Goal: Task Accomplishment & Management: Manage account settings

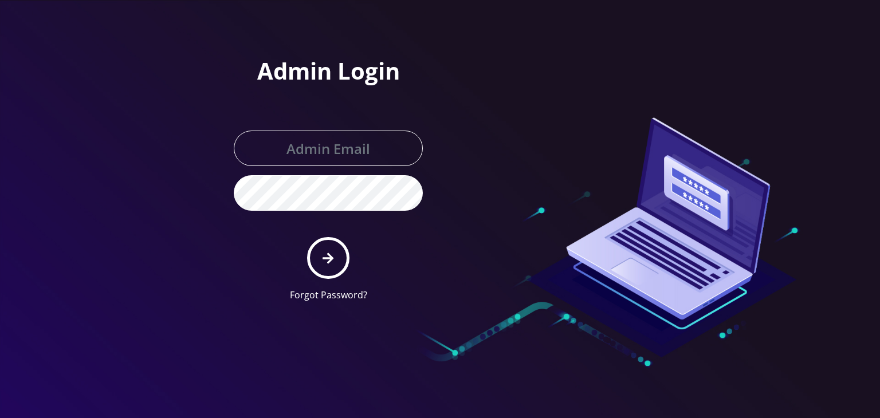
click at [336, 158] on input "text" at bounding box center [328, 149] width 189 height 36
type input "boris@teltik.com"
click at [327, 252] on icon "submit" at bounding box center [328, 258] width 11 height 13
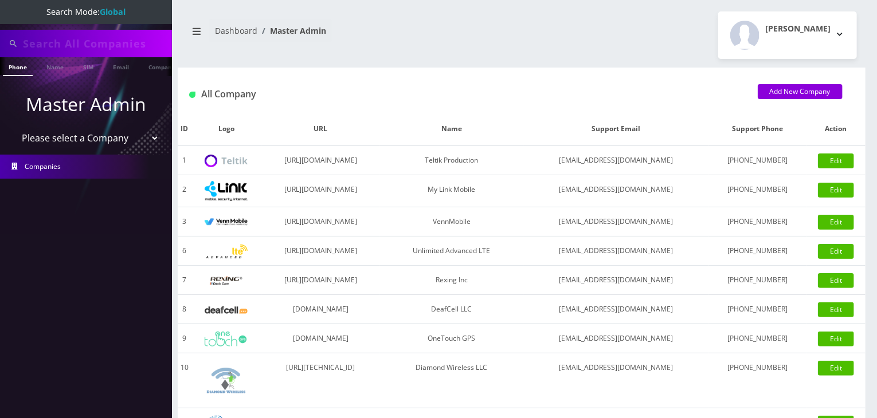
click at [83, 131] on select "Please select a Company Teltik Production My Link Mobile VennMobile Unlimited A…" at bounding box center [86, 138] width 146 height 22
select select "13"
click at [13, 127] on select "Please select a Company Teltik Production My Link Mobile VennMobile Unlimited A…" at bounding box center [86, 138] width 146 height 22
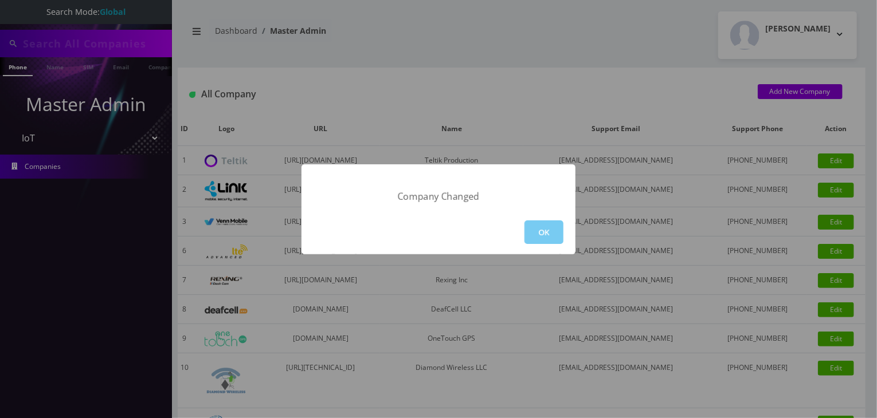
click at [545, 234] on button "OK" at bounding box center [543, 232] width 39 height 23
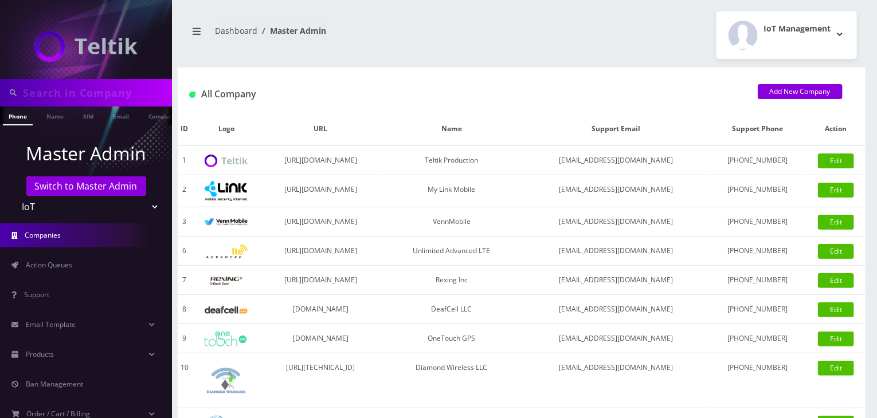
click at [85, 87] on input "text" at bounding box center [96, 93] width 146 height 22
click at [66, 349] on link "Products" at bounding box center [86, 355] width 172 height 24
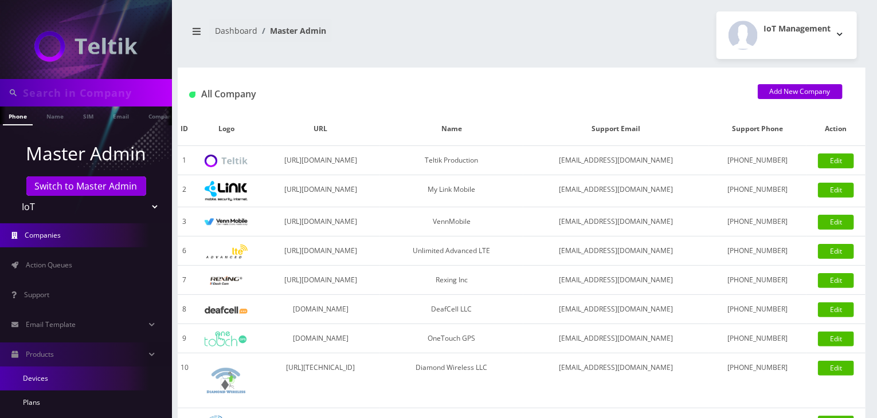
scroll to position [95, 0]
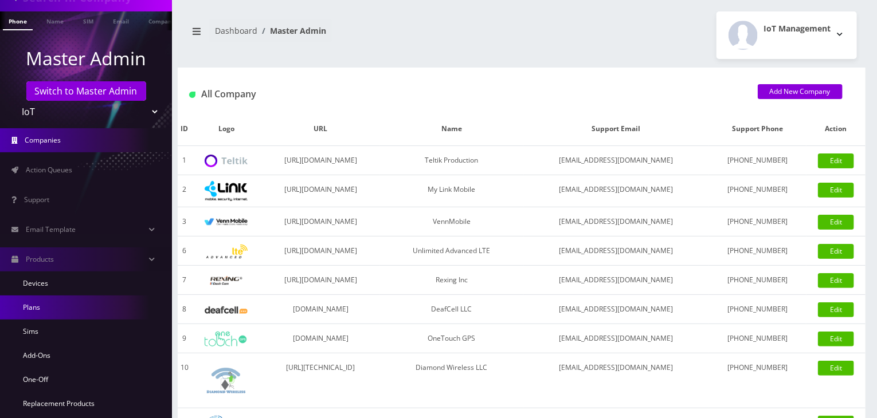
click at [64, 310] on link "Plans" at bounding box center [86, 308] width 172 height 24
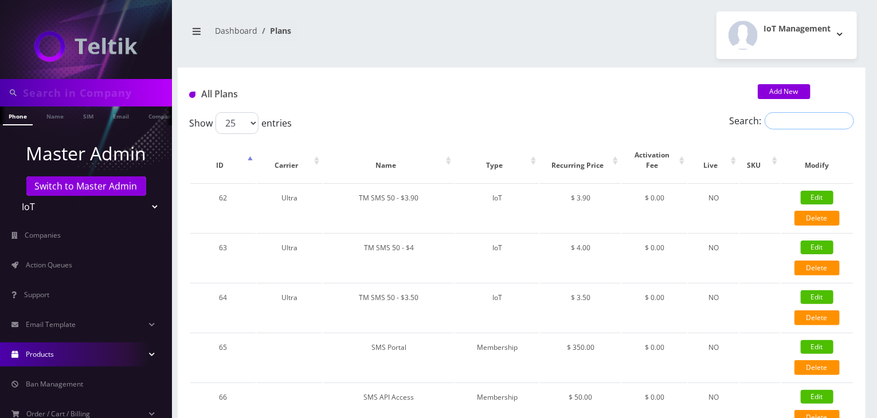
click at [795, 121] on input "Search:" at bounding box center [808, 120] width 89 height 17
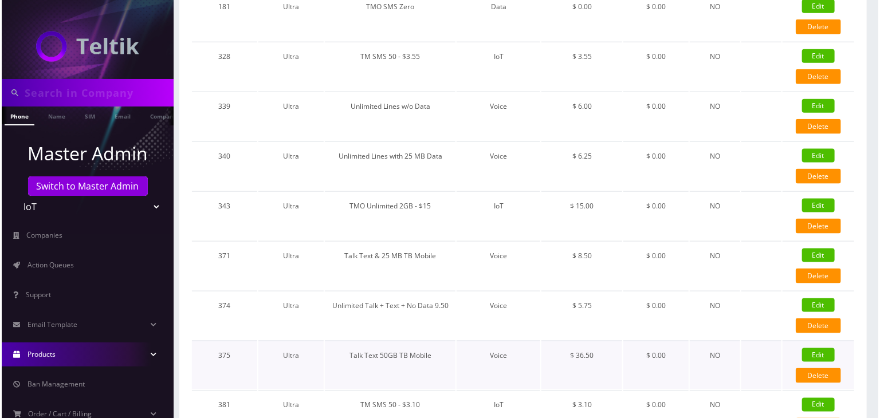
scroll to position [668, 0]
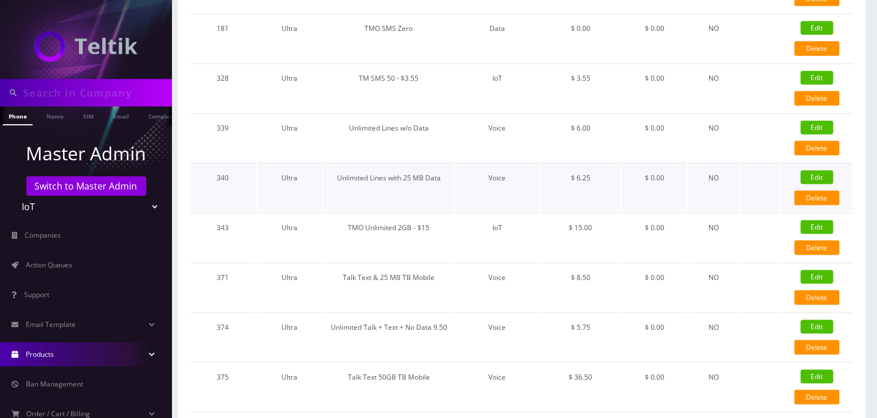
type input "ultra"
click at [818, 171] on link "Edit" at bounding box center [816, 178] width 33 height 14
type input "Unlimited Lines with 25 MB Data"
select select "1"
select select "5"
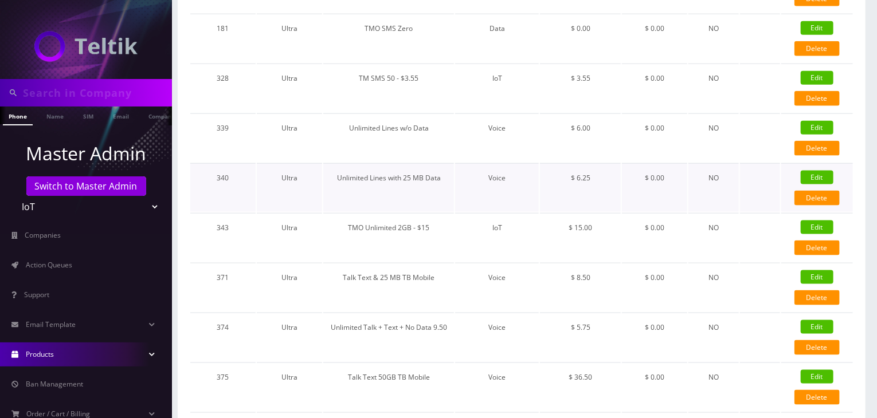
select select "0"
checkbox input "false"
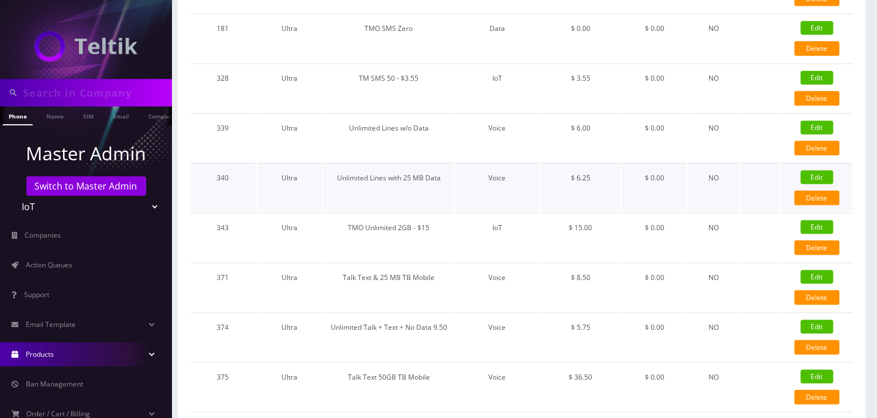
checkbox input "false"
type input "1384"
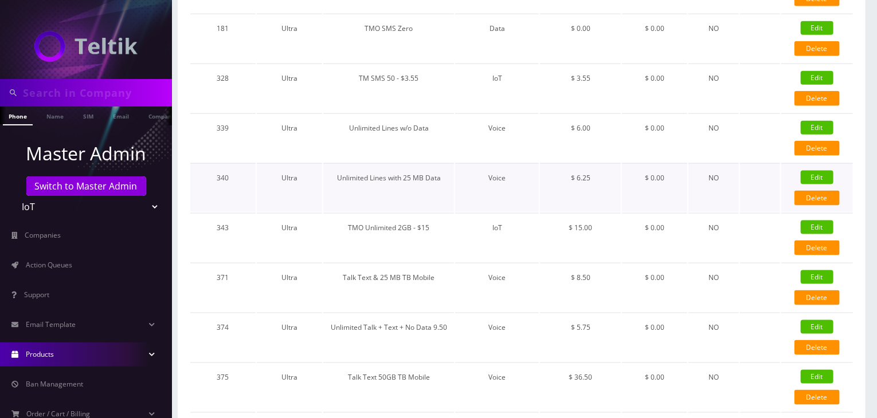
type input "3.5"
select select "0"
checkbox input "true"
checkbox input "false"
type input "6.25"
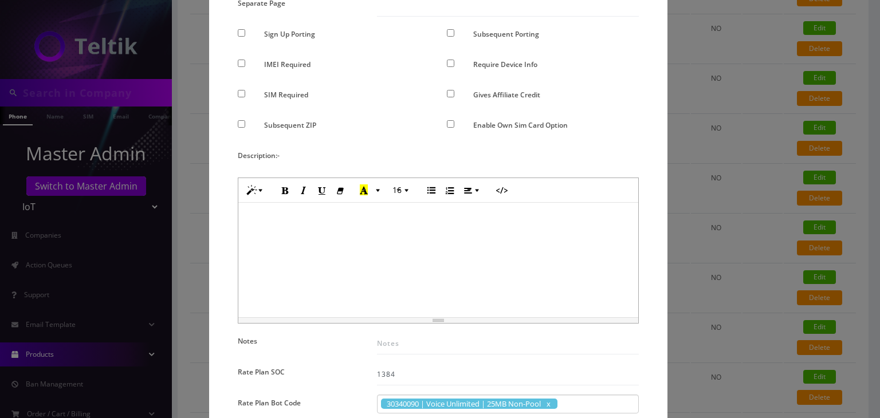
scroll to position [477, 0]
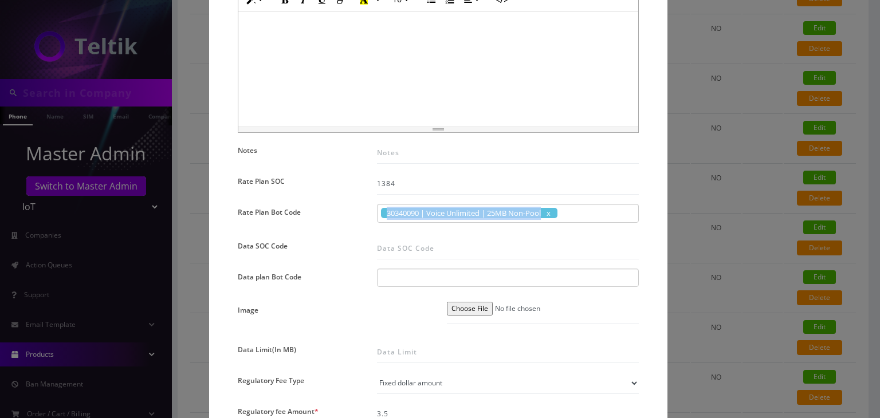
copy span "30340090 | Voice Unlimited | 25MB Non-Pool"
drag, startPoint x: 385, startPoint y: 213, endPoint x: 357, endPoint y: 223, distance: 29.9
click at [379, 223] on div "30340090 | Voice Unlimited | 25MB Non-Pool 30340090 | Voice Unlimited | 25MB No…" at bounding box center [507, 216] width 279 height 25
click at [337, 230] on div "Name * Unlimited Lines with 25 MB Data SKU Tag Type * Voice Data Wearable Membe…" at bounding box center [438, 200] width 418 height 1165
click at [695, 215] on div "× Edit Plan Name * Unlimited Lines with 25 MB Data SKU Tag Type * Voice Data We…" at bounding box center [440, 209] width 880 height 418
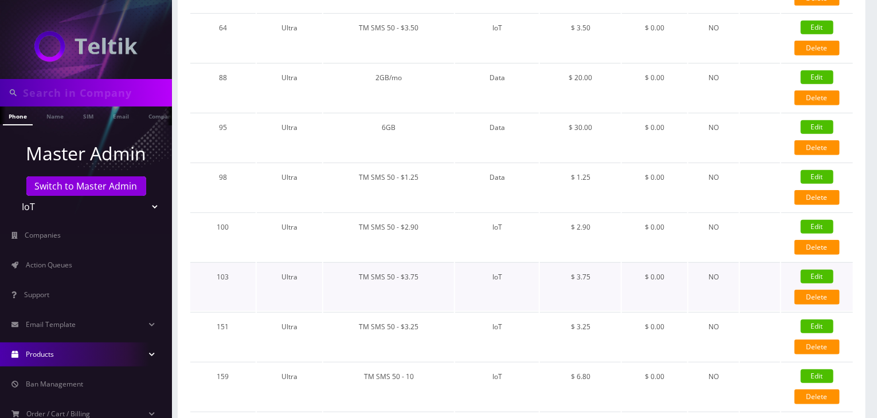
scroll to position [0, 0]
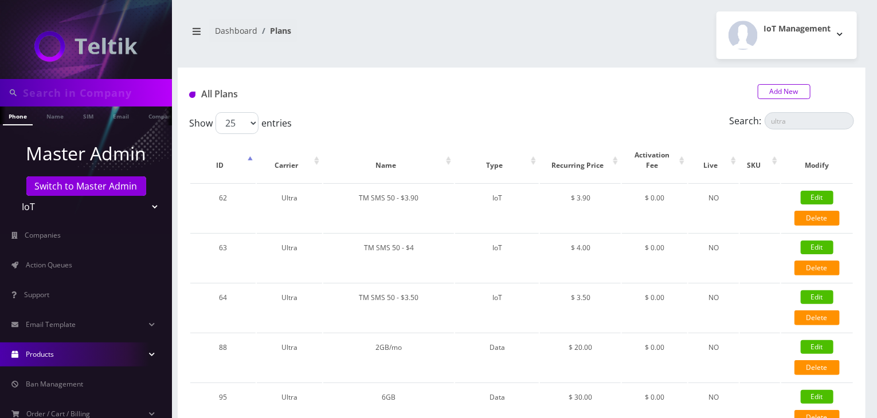
click at [773, 93] on link "Add New" at bounding box center [783, 91] width 53 height 15
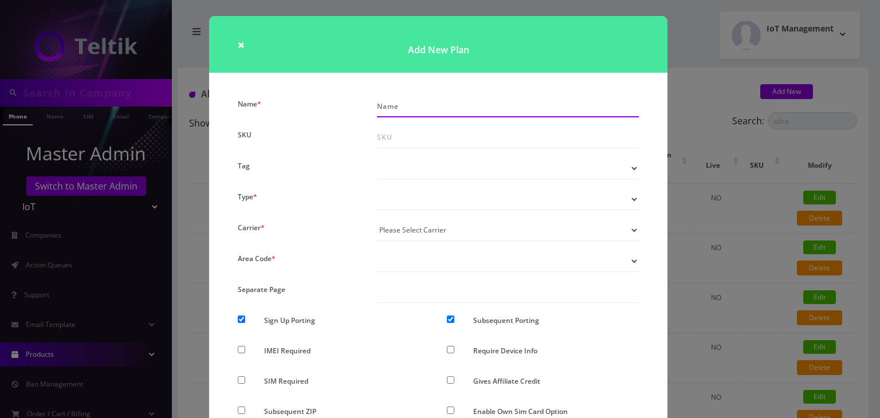
click at [415, 106] on input "Name *" at bounding box center [508, 107] width 262 height 22
type input "U"
type input "TMO Unlimited Talk/Text with 25 MB - $10"
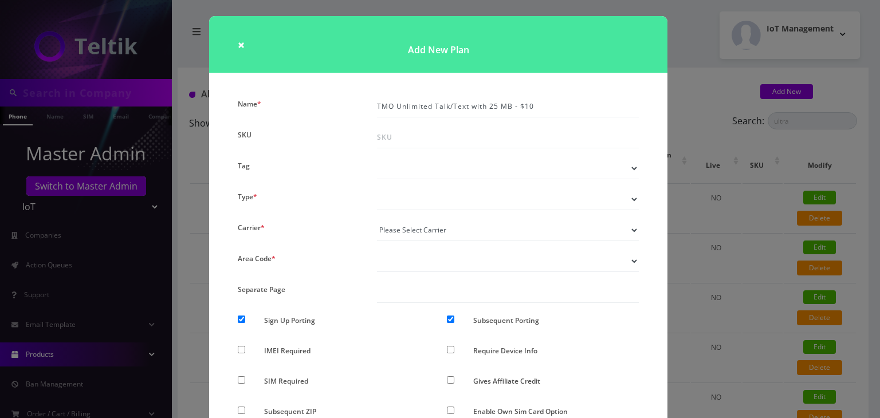
click at [415, 200] on select "Voice Data Wearable Membership Digits Cloud IoT" at bounding box center [508, 199] width 262 height 22
click at [315, 227] on div "Carrier *" at bounding box center [298, 230] width 139 height 22
click at [714, 238] on div "× Add New Plan Name * TMO Unlimited Talk/Text with 25 MB - $10 SKU Tag Type * V…" at bounding box center [440, 209] width 880 height 418
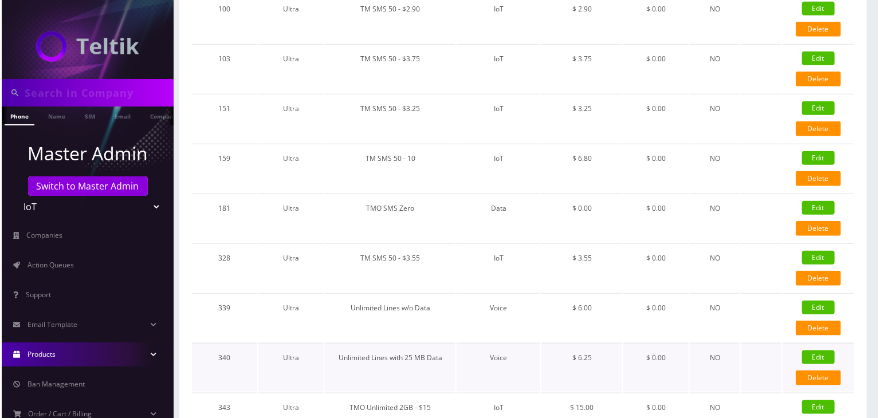
scroll to position [573, 0]
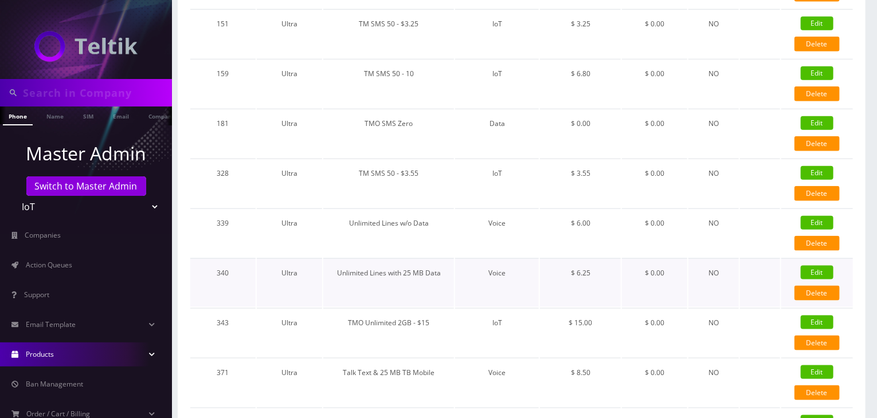
click at [813, 266] on link "Edit" at bounding box center [816, 273] width 33 height 14
checkbox input "false"
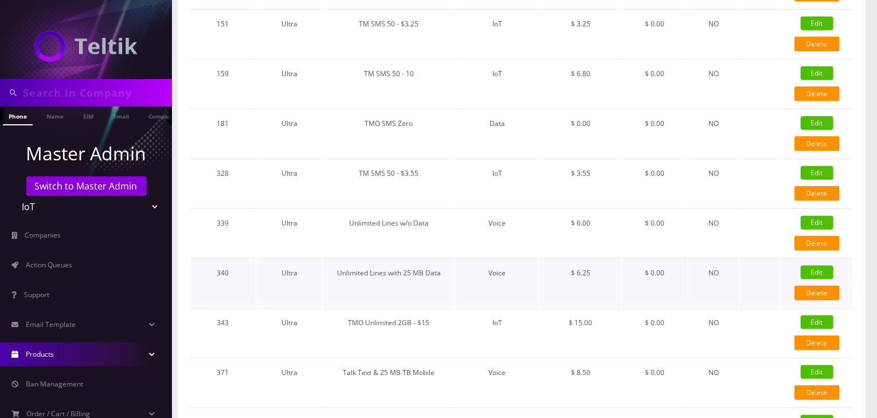
checkbox input "false"
checkbox input "true"
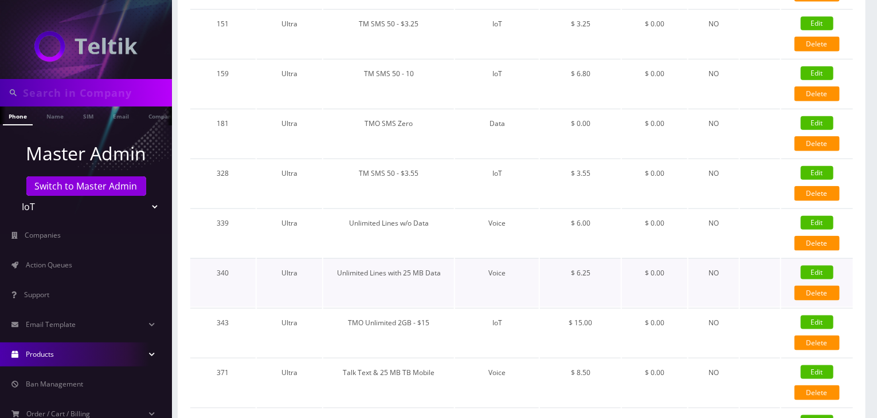
checkbox input "false"
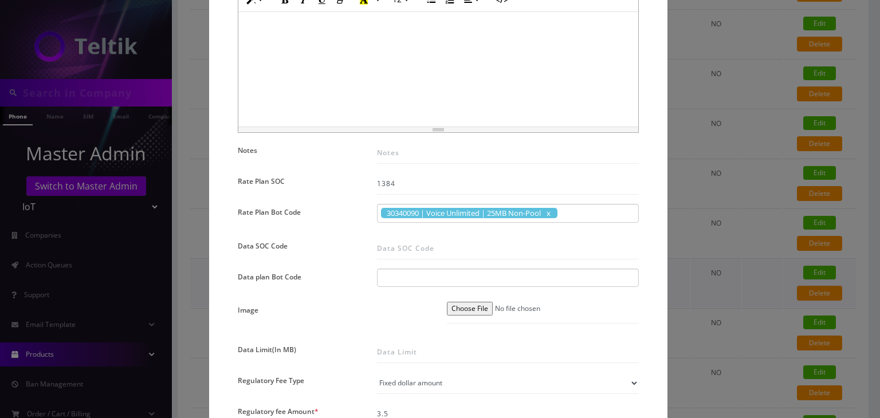
scroll to position [0, 0]
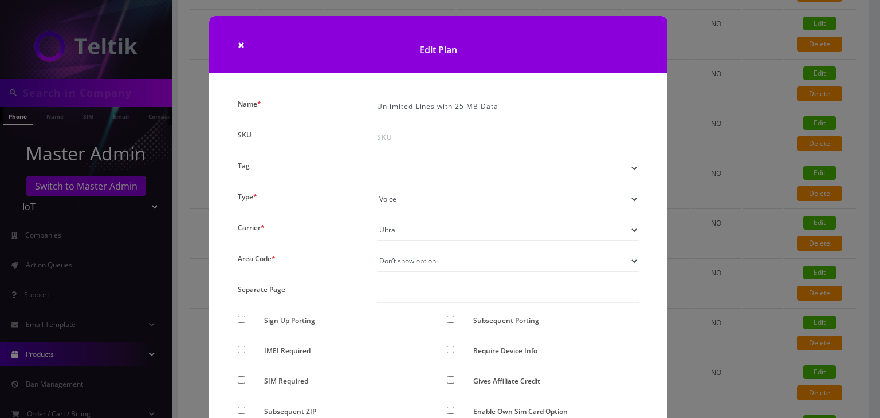
click at [763, 214] on div "× Edit Plan Name * Unlimited Lines with 25 MB Data SKU Tag Type * Voice Data We…" at bounding box center [440, 209] width 880 height 418
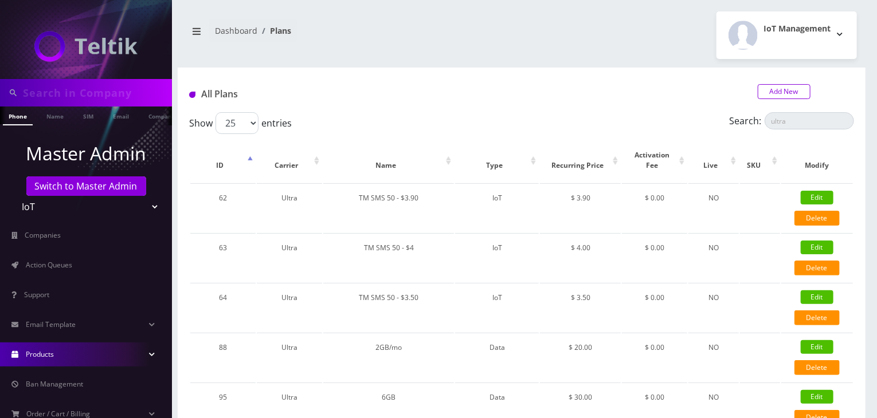
click at [768, 92] on link "Add New" at bounding box center [783, 91] width 53 height 15
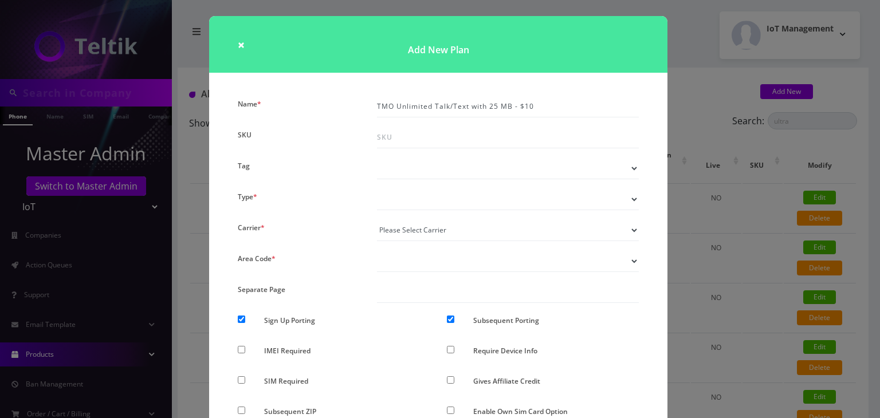
click at [427, 199] on select "Voice Data Wearable Membership Digits Cloud IoT" at bounding box center [508, 199] width 262 height 22
select select "1"
click at [377, 188] on select "Voice Data Wearable Membership Digits Cloud IoT" at bounding box center [508, 199] width 262 height 22
drag, startPoint x: 411, startPoint y: 225, endPoint x: 414, endPoint y: 237, distance: 12.4
click at [411, 225] on select "Please Select Carrier No carrier / unlocked T-Mobile AT&T Subscription Ultra Ve…" at bounding box center [508, 230] width 262 height 22
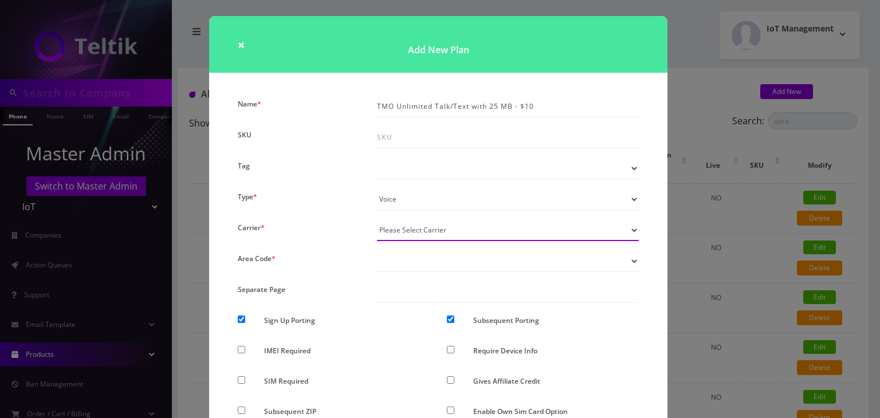
select select "5"
click at [377, 219] on select "Please Select Carrier No carrier / unlocked T-Mobile AT&T Subscription Ultra Ve…" at bounding box center [508, 230] width 262 height 22
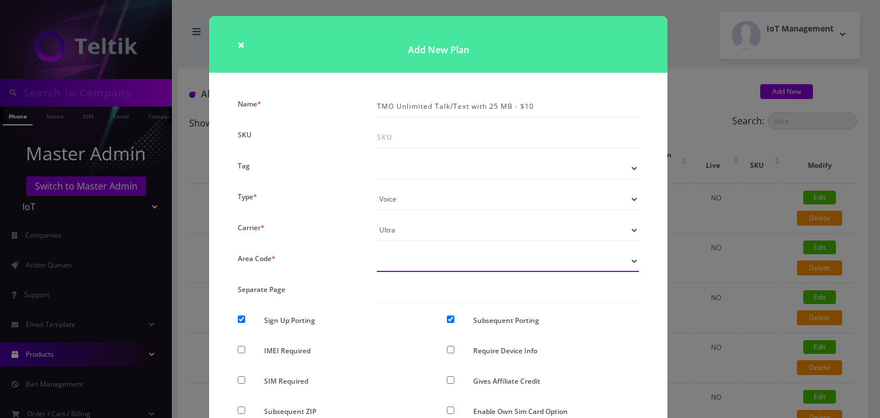
click at [405, 268] on select "Don’t show option Show option for area code but NOT required Show option for ar…" at bounding box center [508, 261] width 262 height 22
select select "0"
click at [377, 250] on select "Don’t show option Show option for area code but NOT required Show option for ar…" at bounding box center [508, 261] width 262 height 22
drag, startPoint x: 238, startPoint y: 319, endPoint x: 380, endPoint y: 319, distance: 142.1
click at [239, 319] on input "Sign Up Porting" at bounding box center [241, 319] width 7 height 7
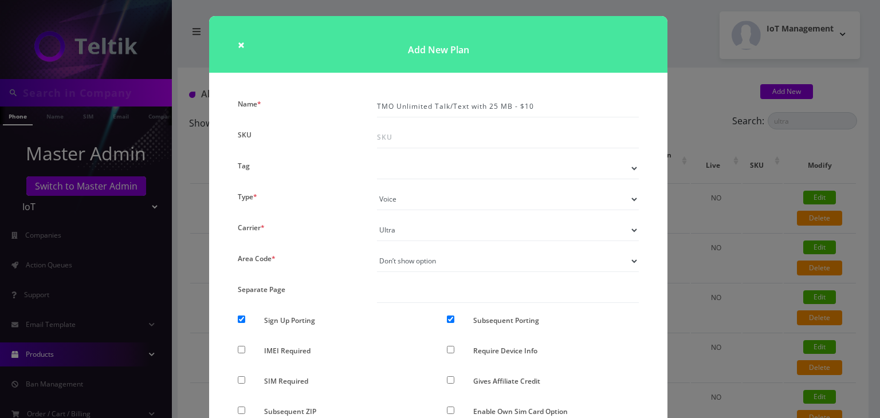
checkbox input "false"
click at [449, 319] on input "Subsequent Porting" at bounding box center [450, 319] width 7 height 7
checkbox input "false"
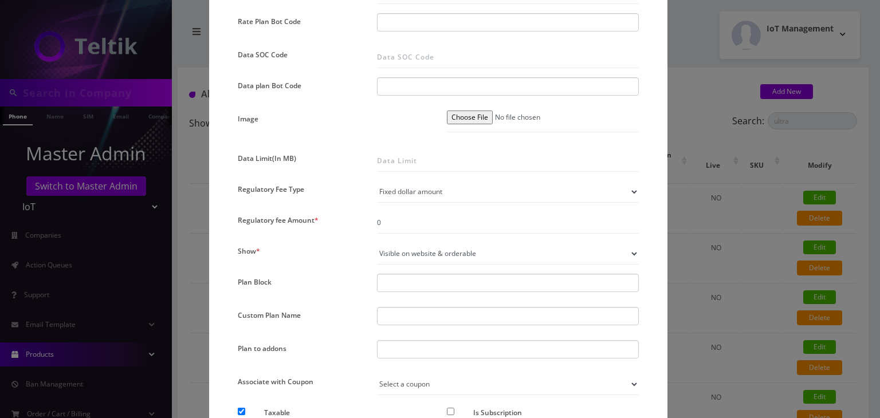
scroll to position [477, 0]
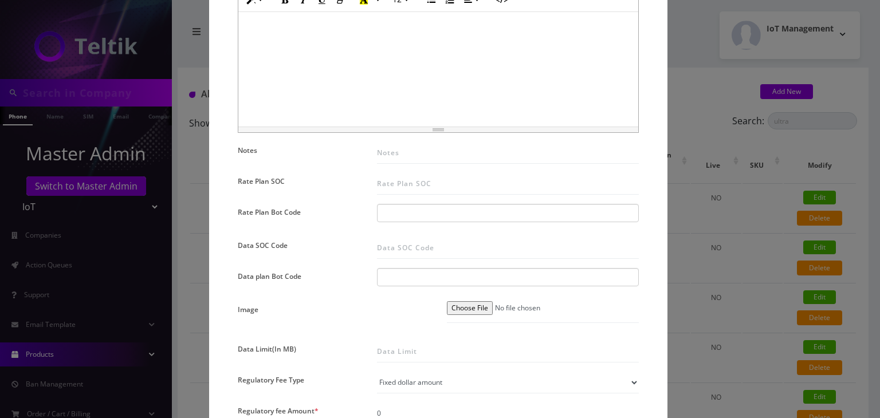
click at [389, 213] on input "text" at bounding box center [391, 213] width 21 height 13
paste input "30340090 | Voice Unlimited | 25MB Non-Pool"
type input "30340090 | Voice Unlimited | 25MB Non-Pool"
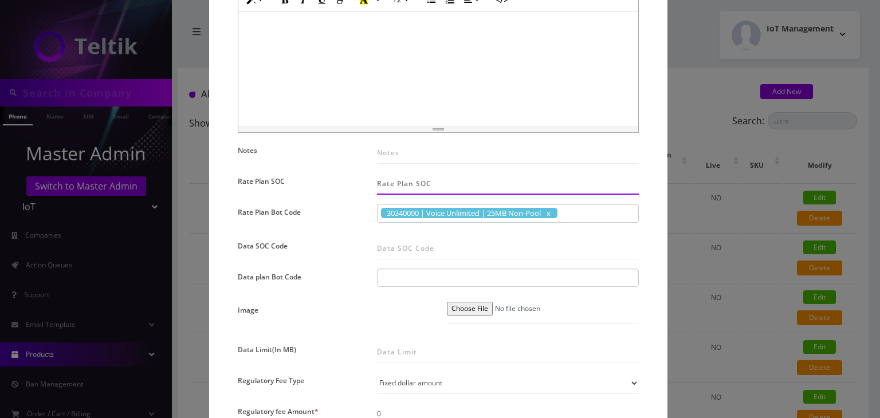
click at [392, 186] on input "Rate Plan SOC" at bounding box center [508, 184] width 262 height 22
type input "1384"
click at [728, 228] on div "× Add New Plan Name * TMO Unlimited Talk/Text with 25 MB - $10 SKU Tag Type * V…" at bounding box center [440, 209] width 880 height 418
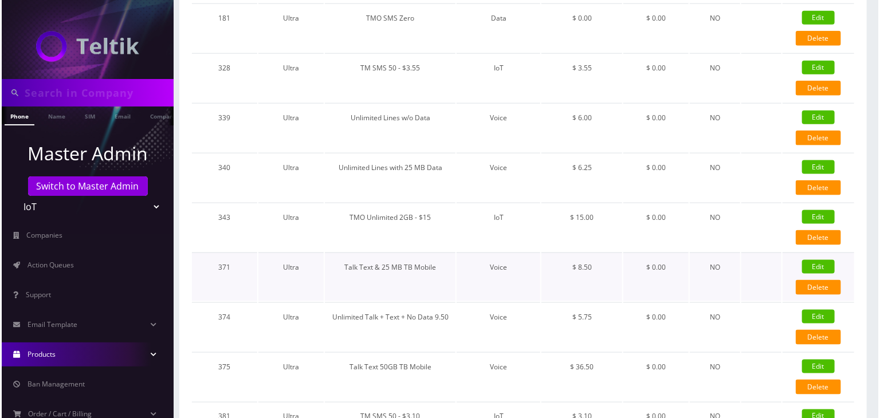
scroll to position [668, 0]
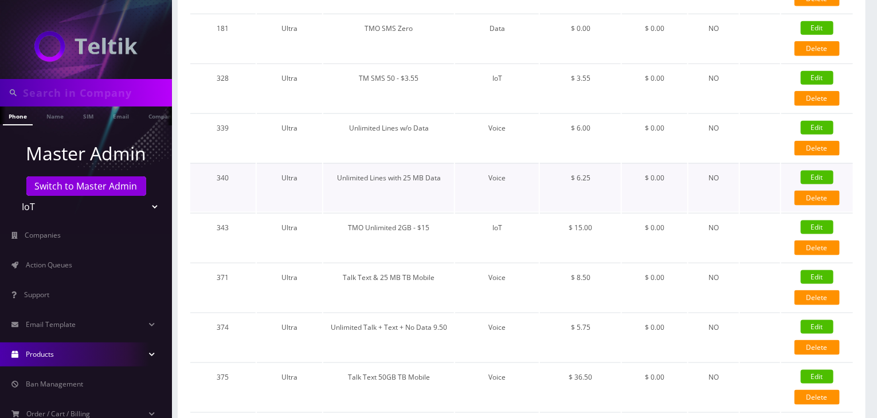
click at [816, 171] on link "Edit" at bounding box center [816, 178] width 33 height 14
checkbox input "false"
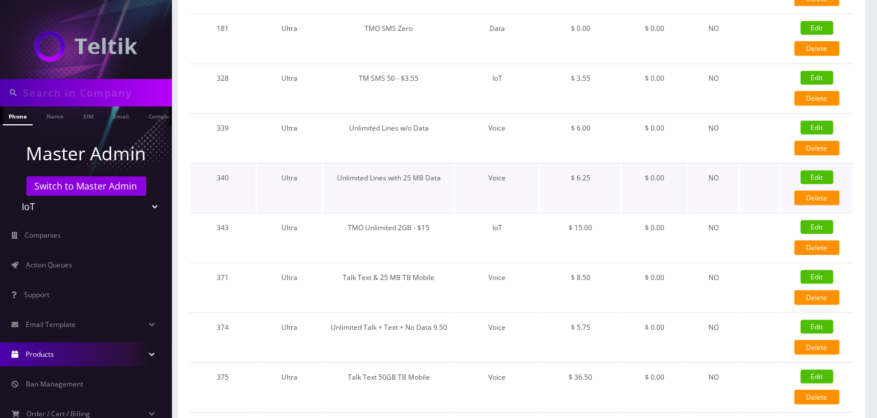
checkbox input "false"
checkbox input "true"
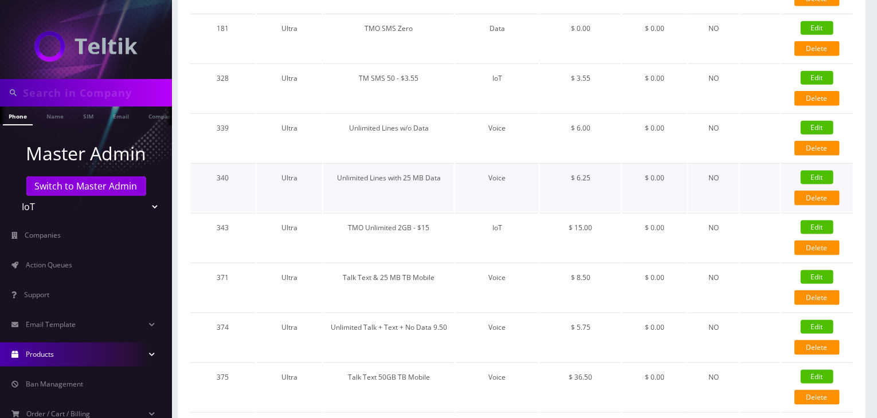
checkbox input "false"
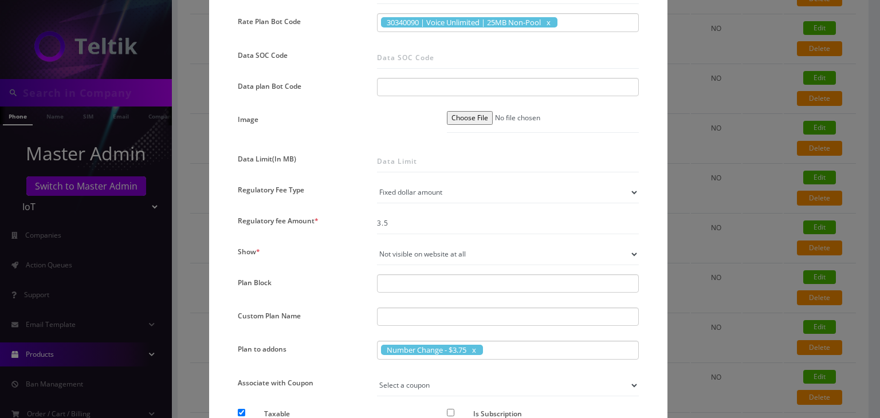
click at [726, 209] on div "× Edit Plan Name * Unlimited Lines with 25 MB Data SKU Tag Type * Voice Data We…" at bounding box center [440, 209] width 880 height 418
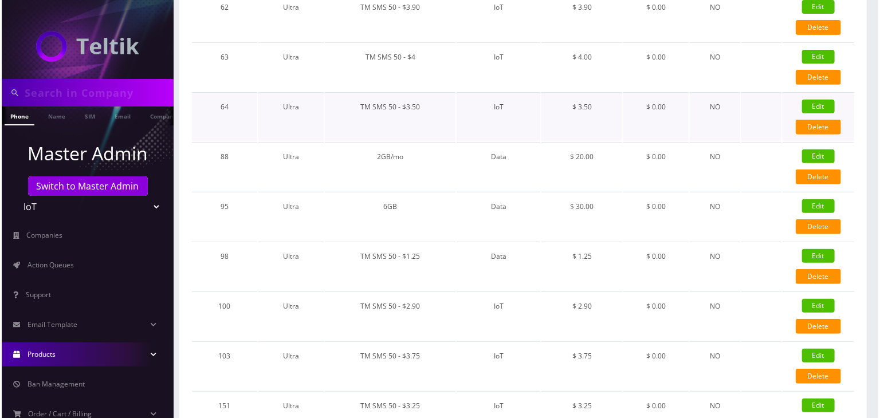
scroll to position [0, 0]
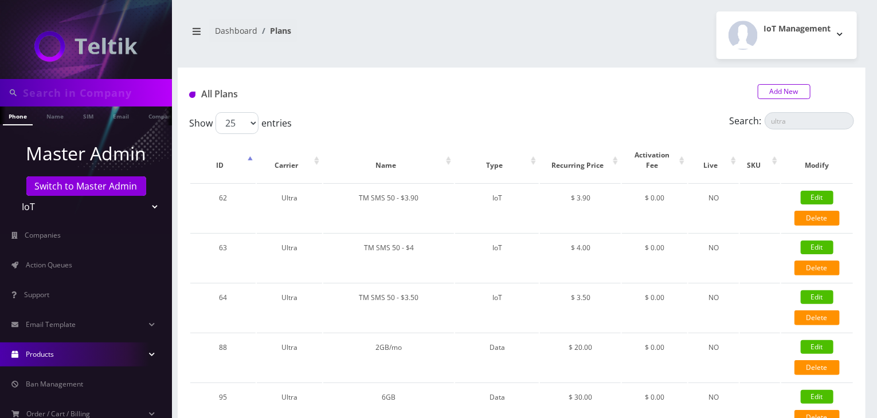
click at [772, 93] on link "Add New" at bounding box center [783, 91] width 53 height 15
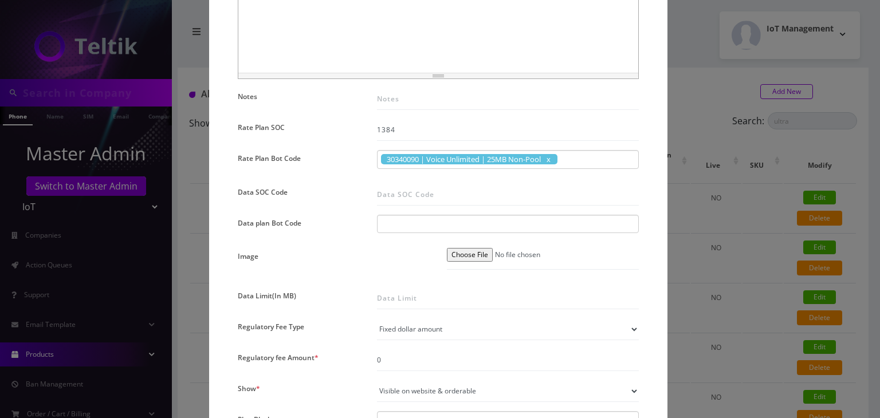
scroll to position [668, 0]
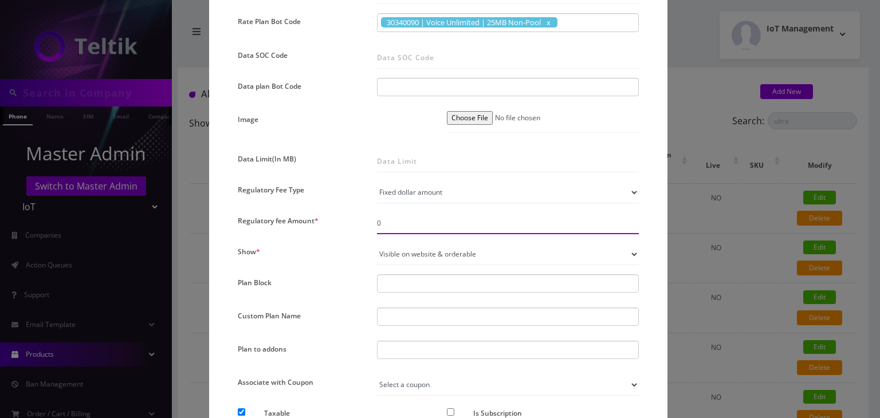
click at [410, 221] on input "0" at bounding box center [508, 224] width 262 height 22
type input "3.5"
click at [401, 253] on select "Not visible on website at all Visible on website & orderable Visible on website…" at bounding box center [508, 255] width 262 height 22
select select "0"
click at [377, 244] on select "Not visible on website at all Visible on website & orderable Visible on website…" at bounding box center [508, 255] width 262 height 22
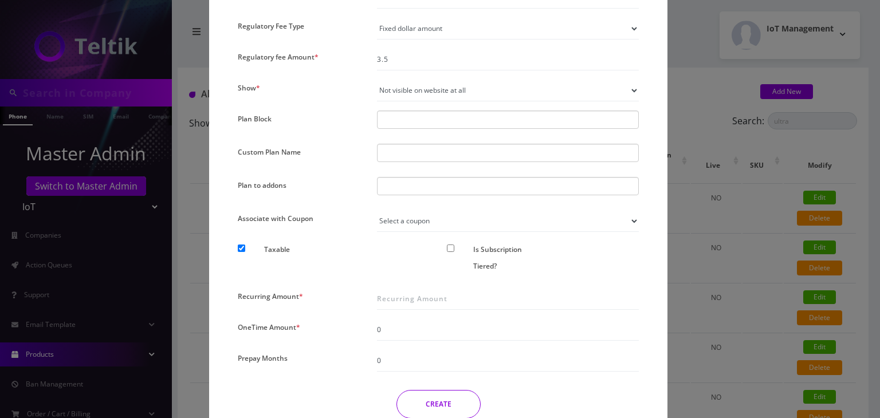
scroll to position [859, 0]
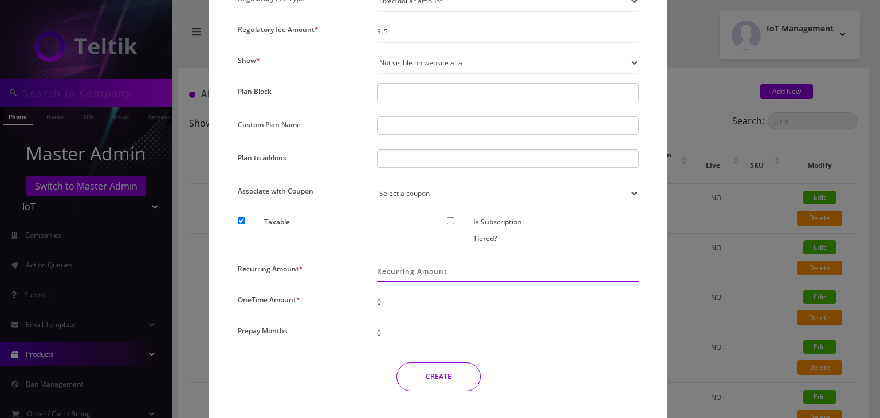
click at [385, 268] on input "Recurring Amount *" at bounding box center [508, 272] width 262 height 22
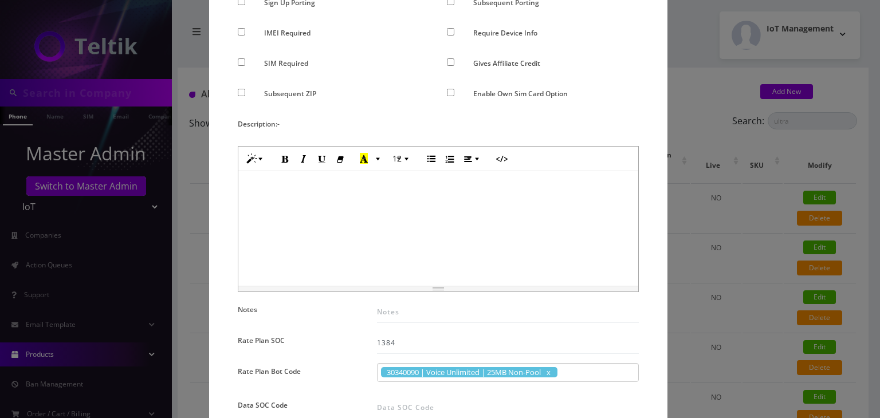
scroll to position [286, 0]
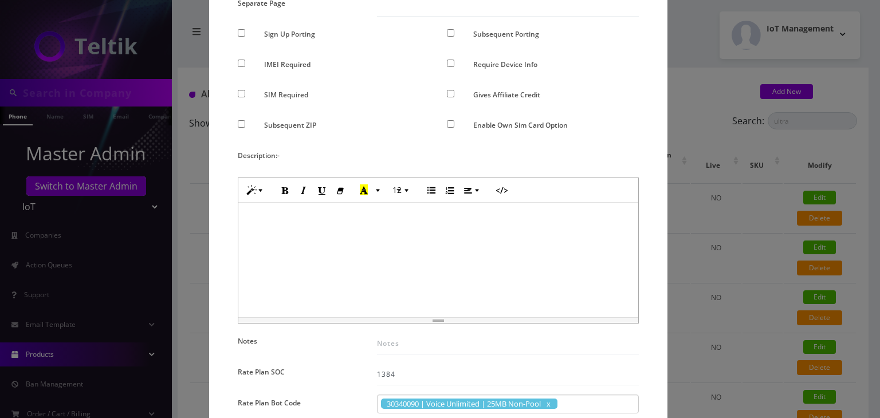
type input "6.5"
click at [740, 234] on div "× Add New Plan Name * TMO Unlimited Talk/Text with 25 MB - $10 SKU Tag Type * V…" at bounding box center [440, 209] width 880 height 418
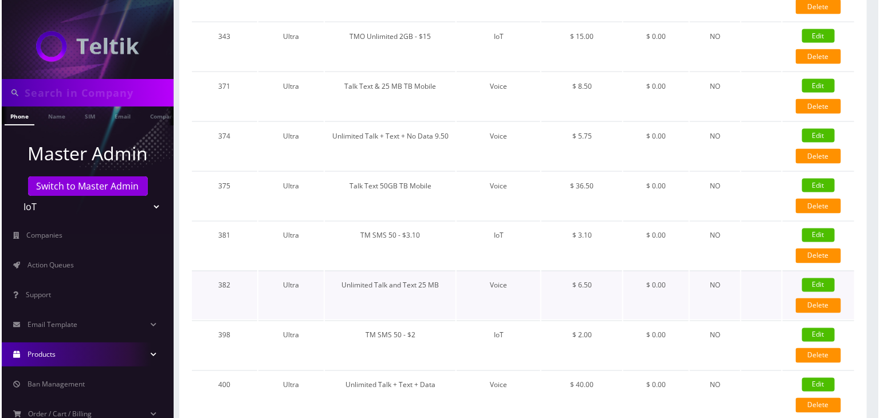
scroll to position [955, 0]
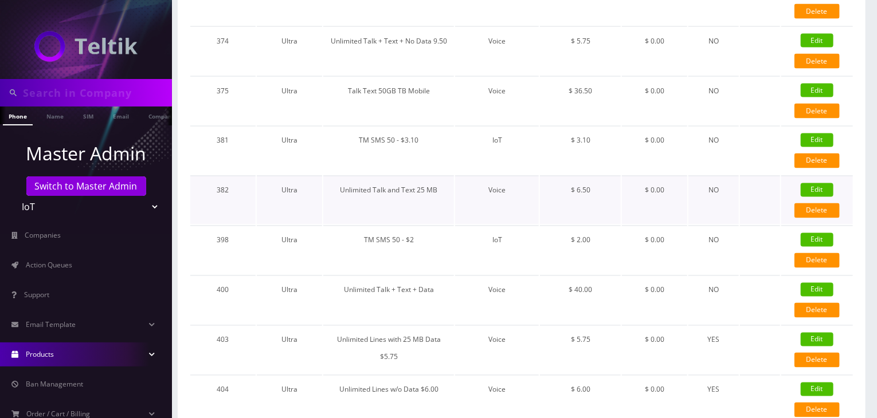
click at [811, 183] on link "Edit" at bounding box center [816, 190] width 33 height 14
type input "Unlimited Talk and Text 25 MB"
checkbox input "false"
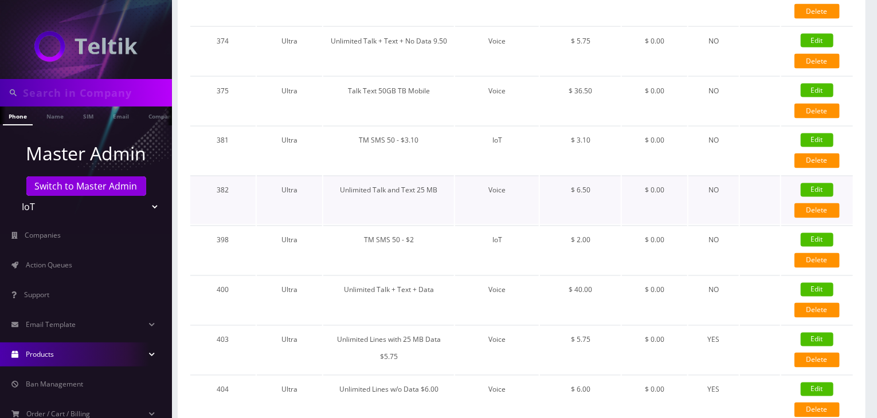
checkbox input "false"
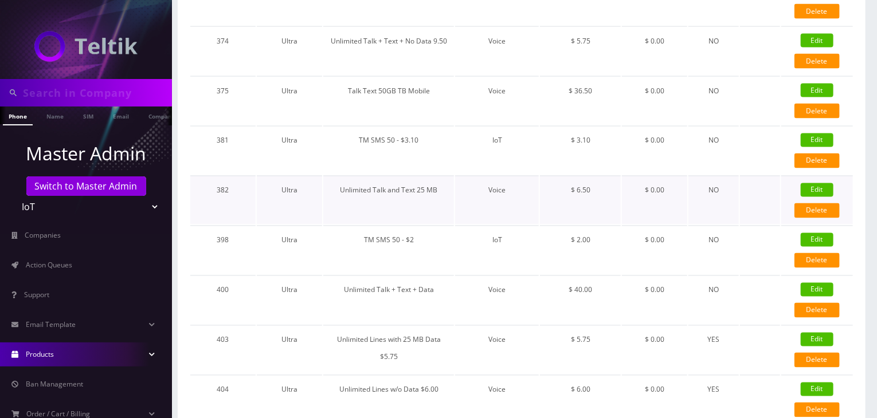
checkbox input "true"
checkbox input "false"
type input "6.5"
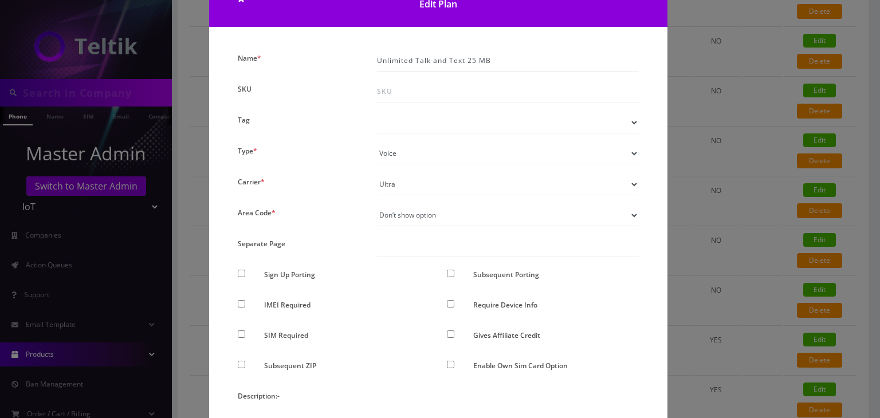
scroll to position [0, 0]
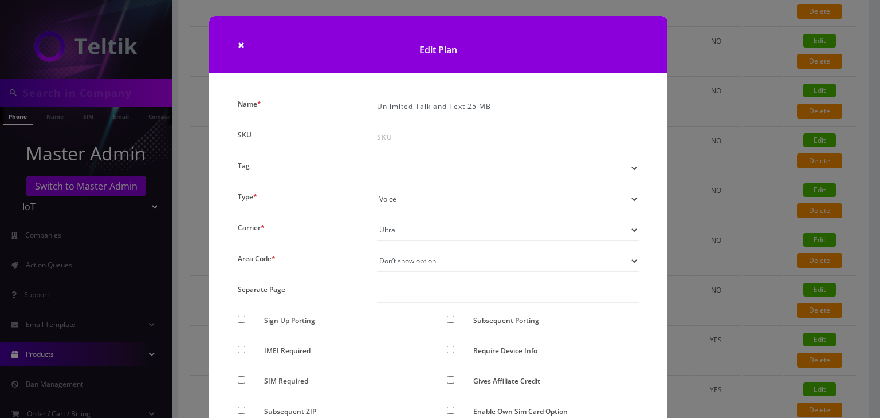
click at [692, 210] on div "× Edit Plan Name * Unlimited Talk and Text 25 MB SKU Tag Type * Voice Data Wear…" at bounding box center [440, 209] width 880 height 418
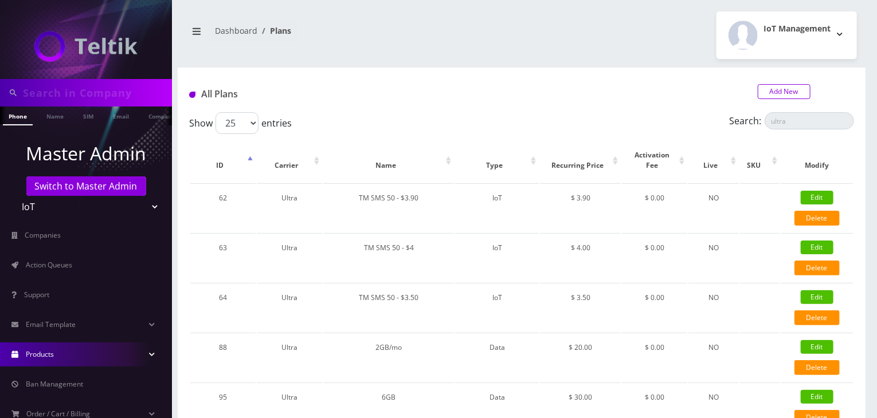
click at [773, 90] on link "Add New" at bounding box center [783, 91] width 53 height 15
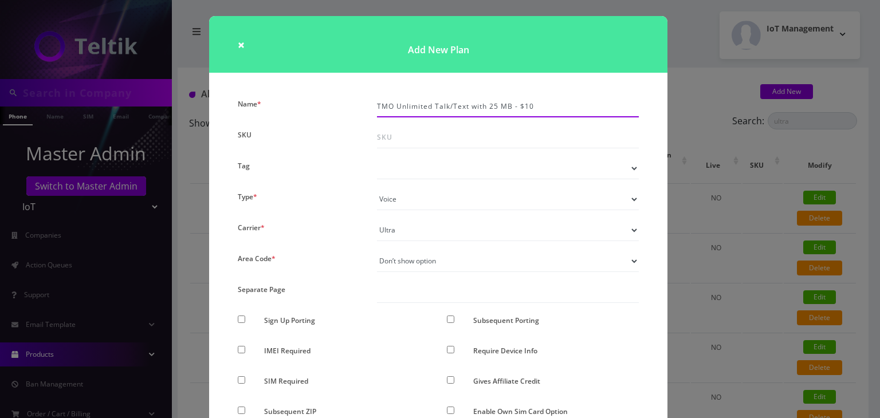
drag, startPoint x: 376, startPoint y: 107, endPoint x: 545, endPoint y: 101, distance: 169.1
click at [545, 101] on input "TMO Unlimited Talk/Text with 25 MB - $10" at bounding box center [508, 107] width 262 height 22
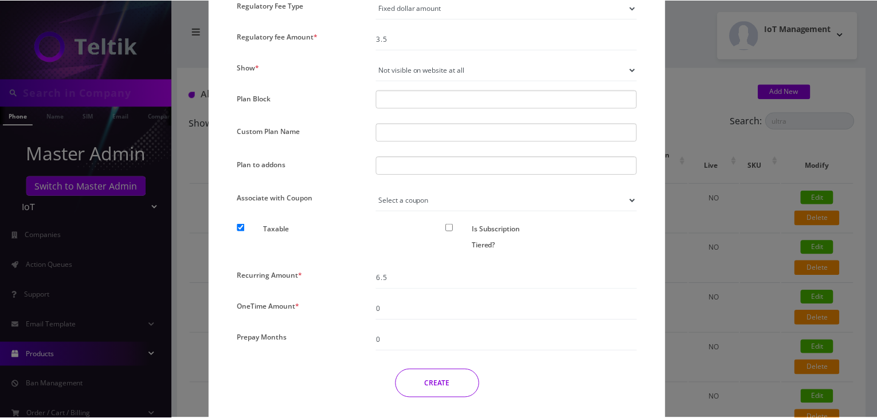
scroll to position [884, 0]
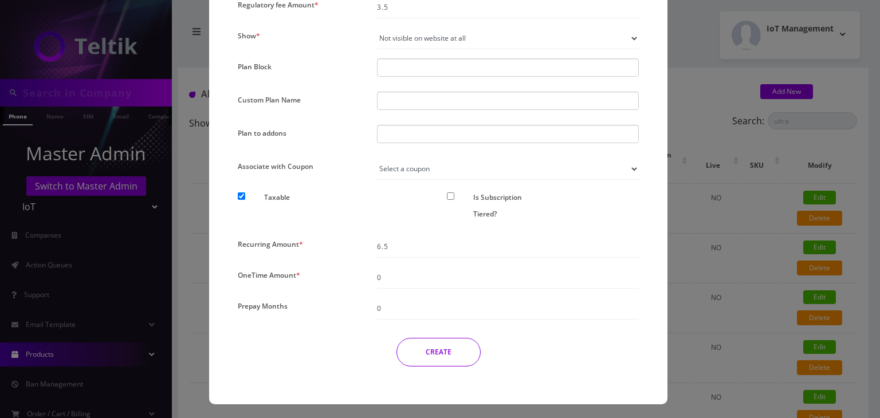
click at [433, 352] on button "CREATE" at bounding box center [438, 352] width 84 height 29
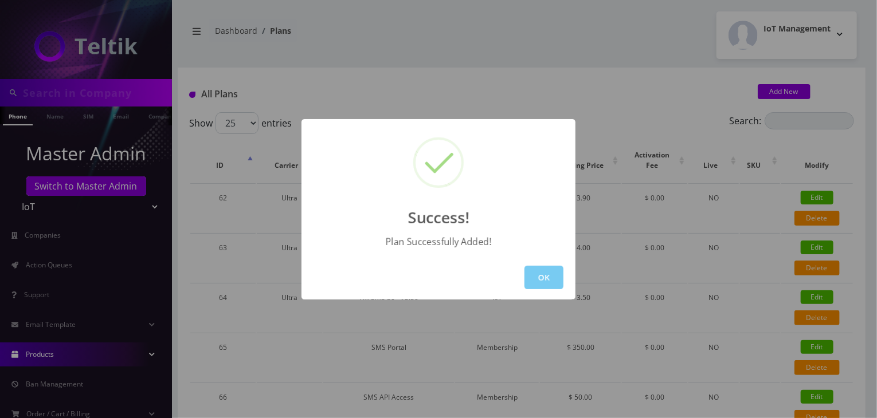
click at [542, 269] on button "OK" at bounding box center [543, 277] width 39 height 23
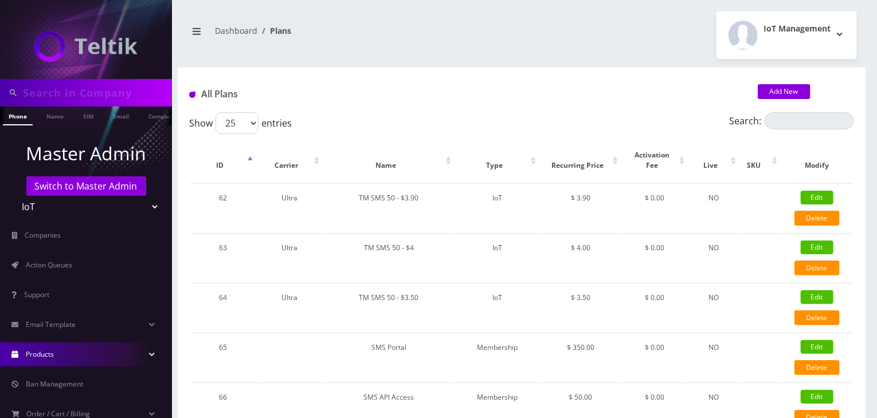
click at [97, 93] on input "text" at bounding box center [96, 93] width 146 height 22
type input "[PERSON_NAME]"
click at [48, 115] on link "Name" at bounding box center [55, 116] width 29 height 19
